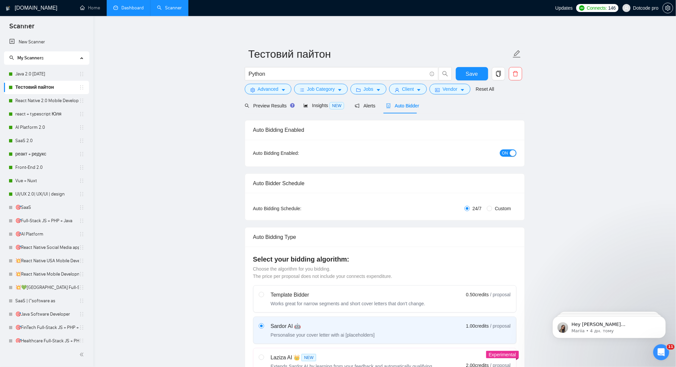
click at [117, 10] on link "Dashboard" at bounding box center [128, 8] width 30 height 6
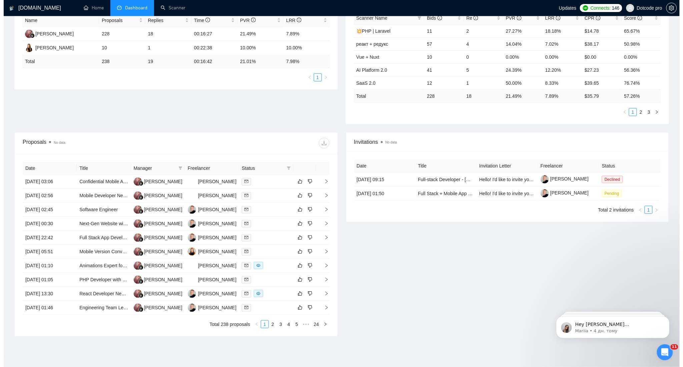
scroll to position [133, 0]
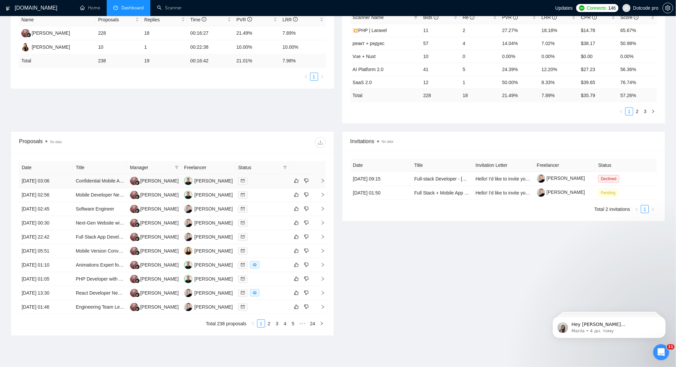
click at [54, 185] on td "[DATE] 03:06" at bounding box center [46, 181] width 54 height 14
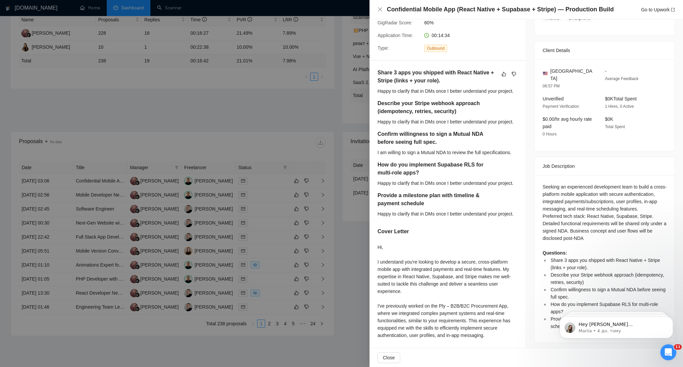
click at [243, 177] on div at bounding box center [341, 183] width 683 height 367
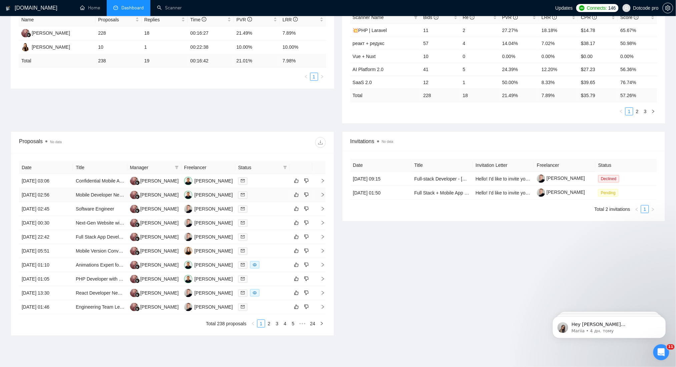
click at [66, 195] on td "[DATE] 02:56" at bounding box center [46, 195] width 54 height 14
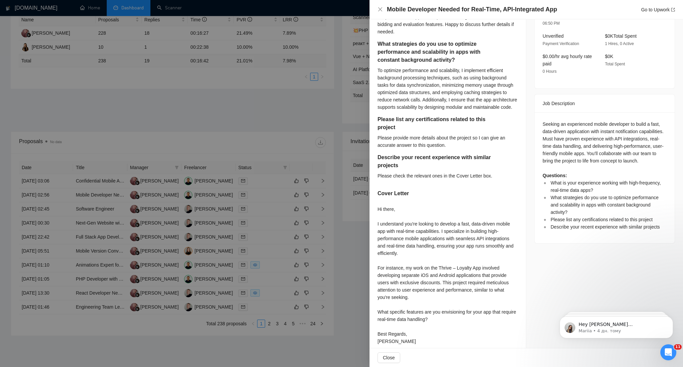
scroll to position [237, 0]
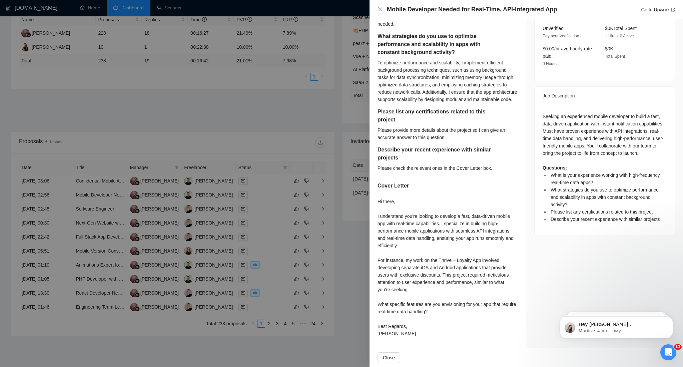
click at [205, 142] on div at bounding box center [341, 183] width 683 height 367
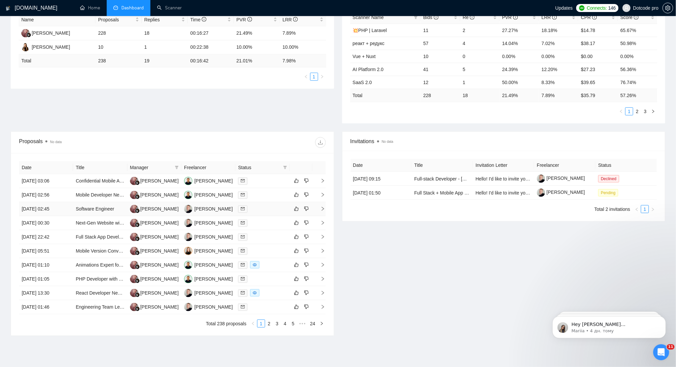
click at [64, 209] on td "[DATE] 02:45" at bounding box center [46, 209] width 54 height 14
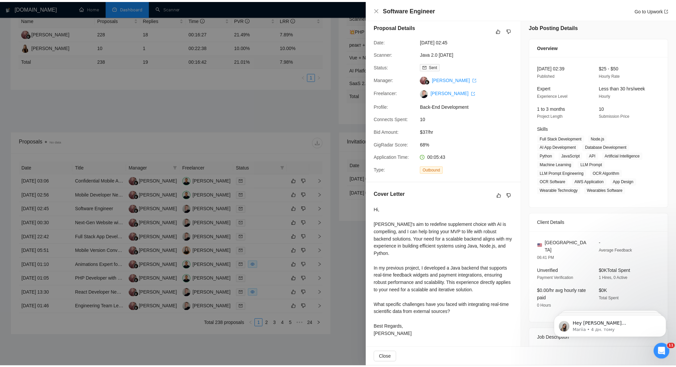
scroll to position [0, 0]
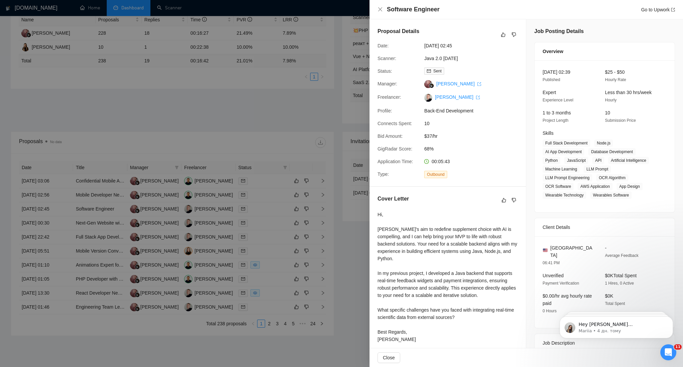
click at [250, 123] on div at bounding box center [341, 183] width 683 height 367
